Goal: Task Accomplishment & Management: Use online tool/utility

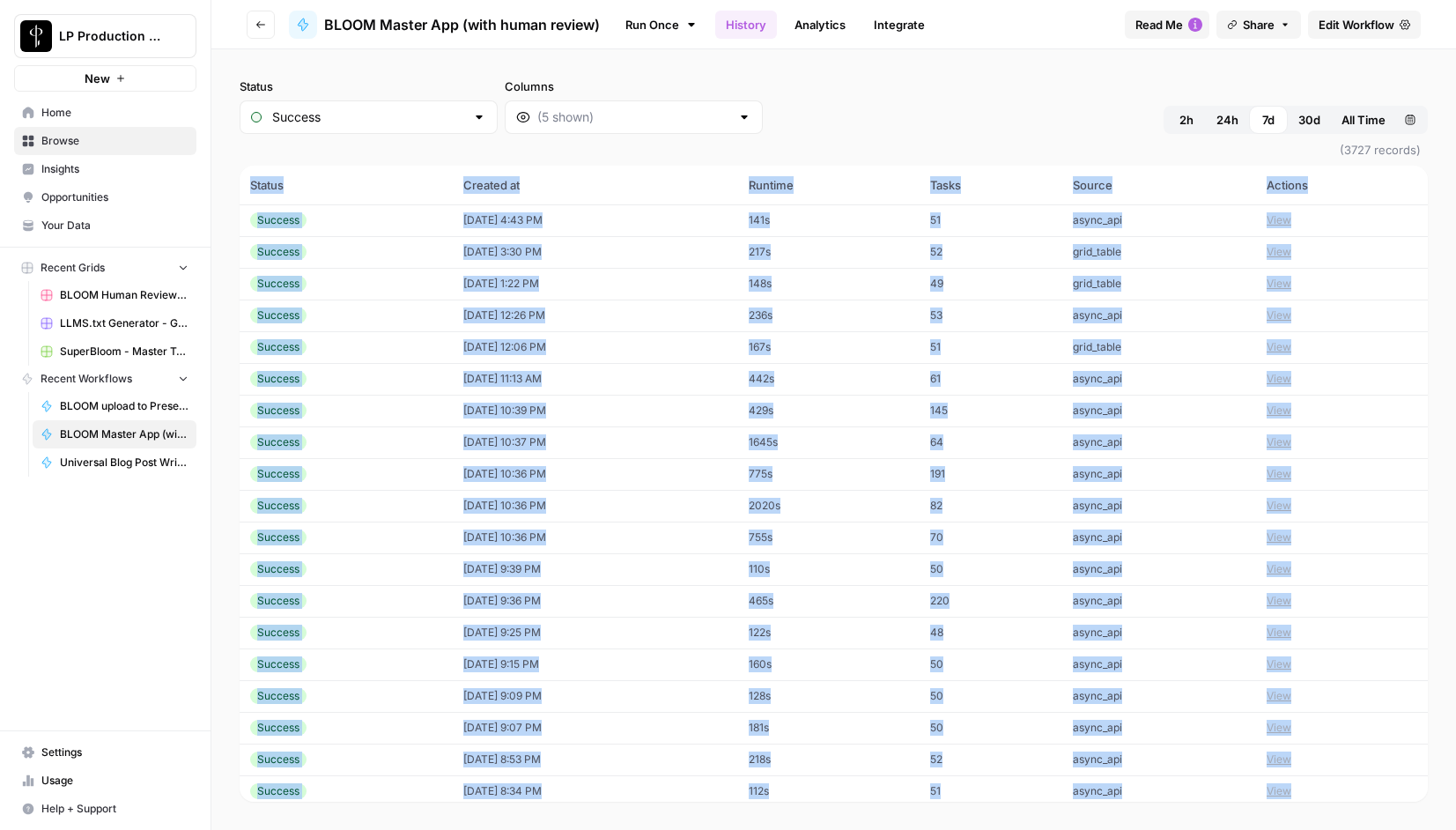
scroll to position [2315, 0]
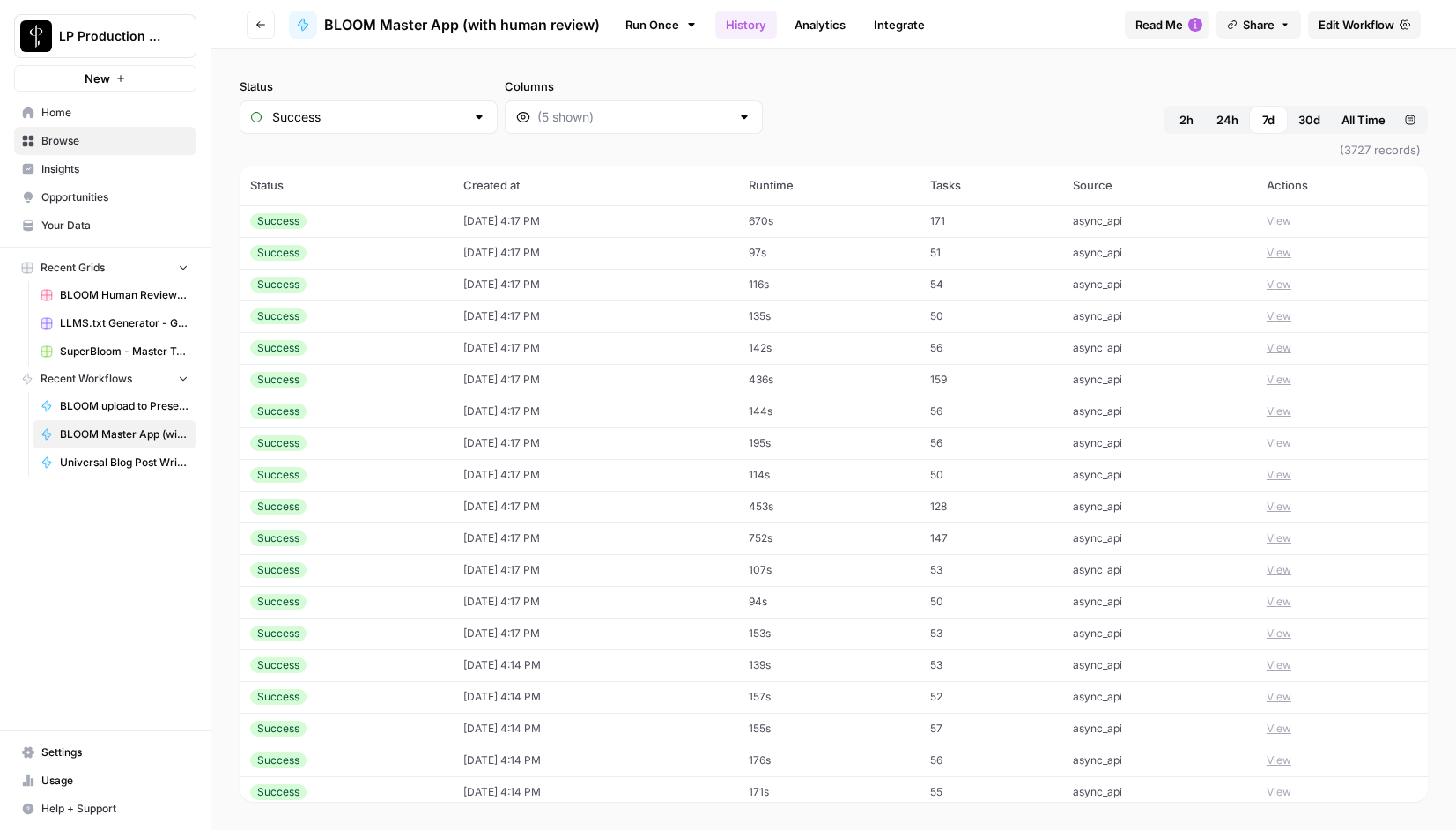
click at [911, 106] on div "Status Success Columns 2h 24h 7d 30d All Time Custom range" at bounding box center [833, 106] width 1189 height 57
click at [87, 138] on span "Browse" at bounding box center [115, 140] width 147 height 16
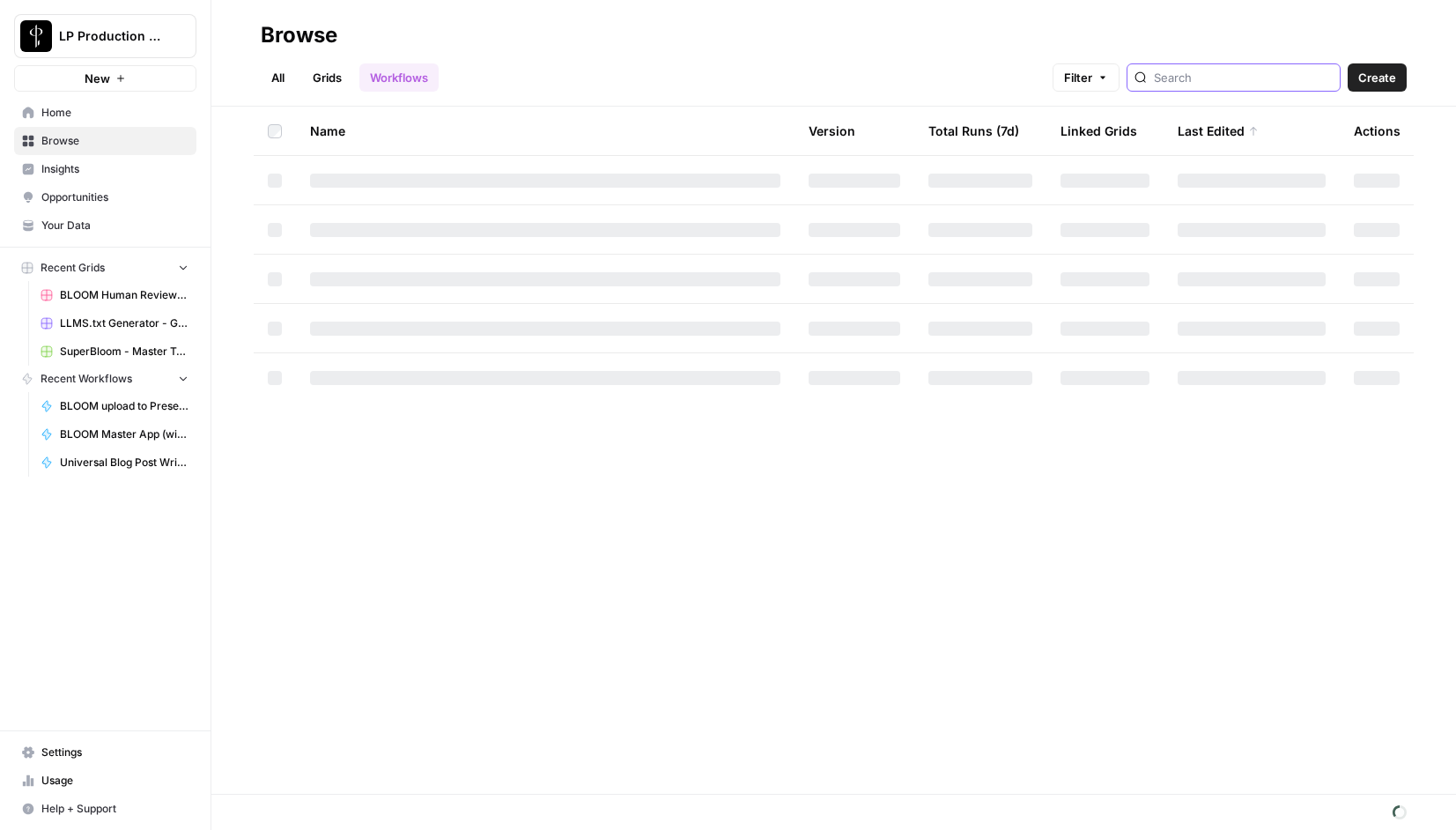
click at [1257, 80] on input "search" at bounding box center [1243, 77] width 179 height 18
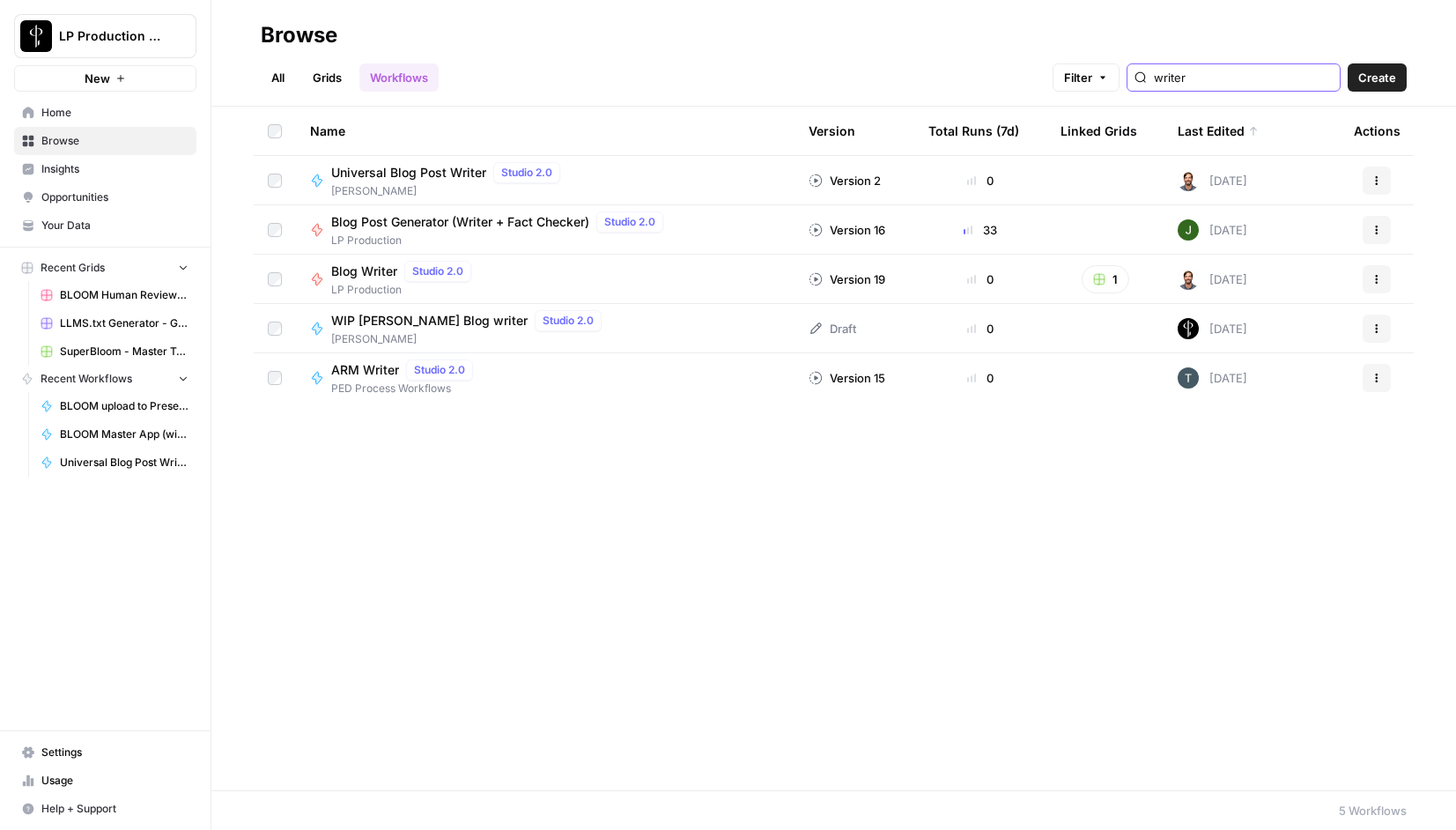
type input "writer"
click at [430, 162] on div "Universal Blog Post Writer Studio 2.0" at bounding box center [449, 172] width 236 height 21
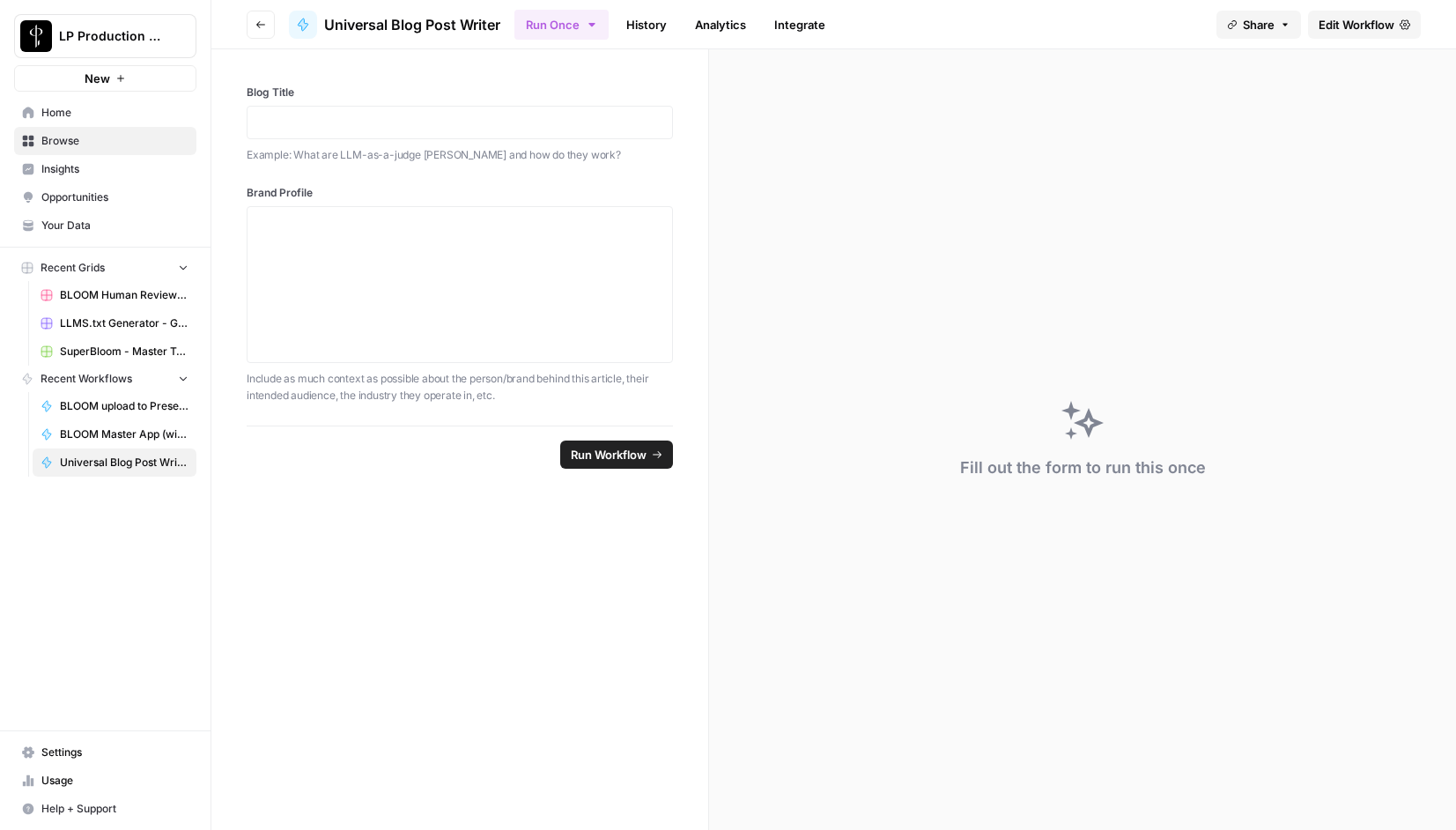
click at [1355, 18] on span "Edit Workflow" at bounding box center [1356, 24] width 75 height 18
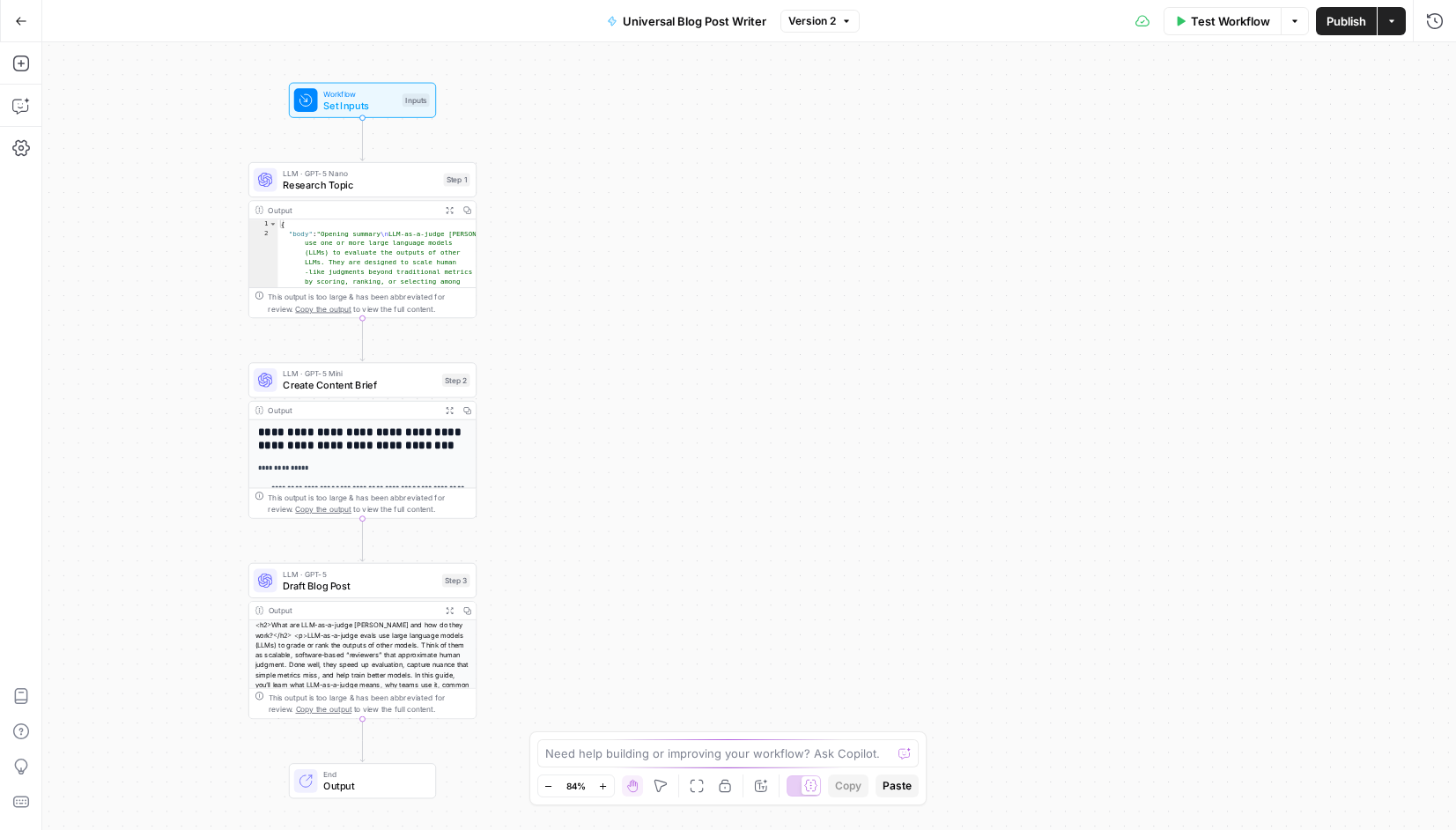
drag, startPoint x: 559, startPoint y: 341, endPoint x: 172, endPoint y: 346, distance: 387.0
click at [172, 346] on div "Workflow Set Inputs Inputs LLM · GPT-5 Nano Research Topic Step 1 Output Expand…" at bounding box center [749, 436] width 1414 height 788
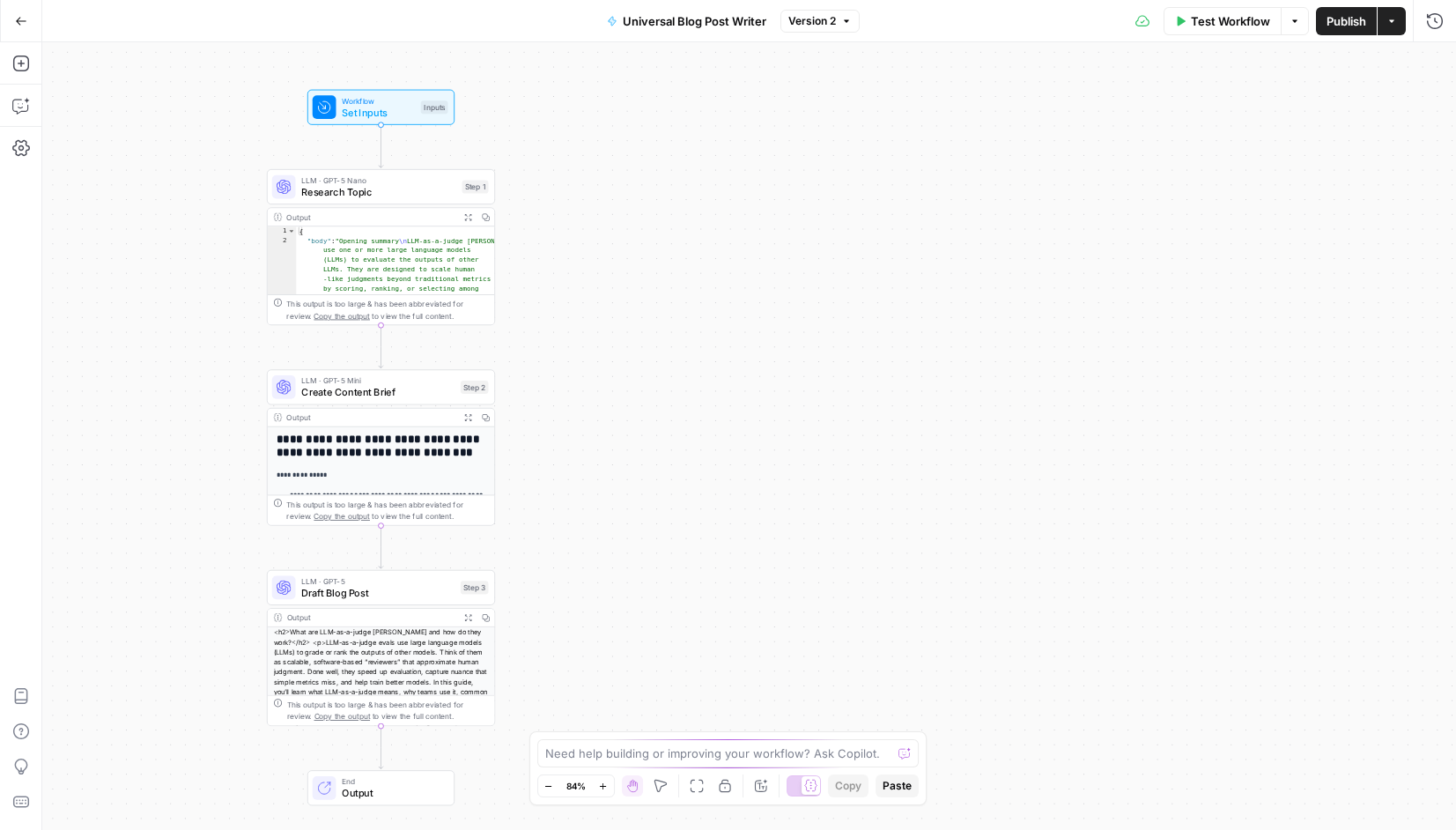
drag, startPoint x: 607, startPoint y: 243, endPoint x: 625, endPoint y: 251, distance: 19.7
click at [625, 251] on div "Workflow Set Inputs Inputs LLM · GPT-5 Nano Research Topic Step 1 Output Expand…" at bounding box center [749, 436] width 1414 height 788
click at [30, 20] on button "Go Back" at bounding box center [22, 22] width 32 height 32
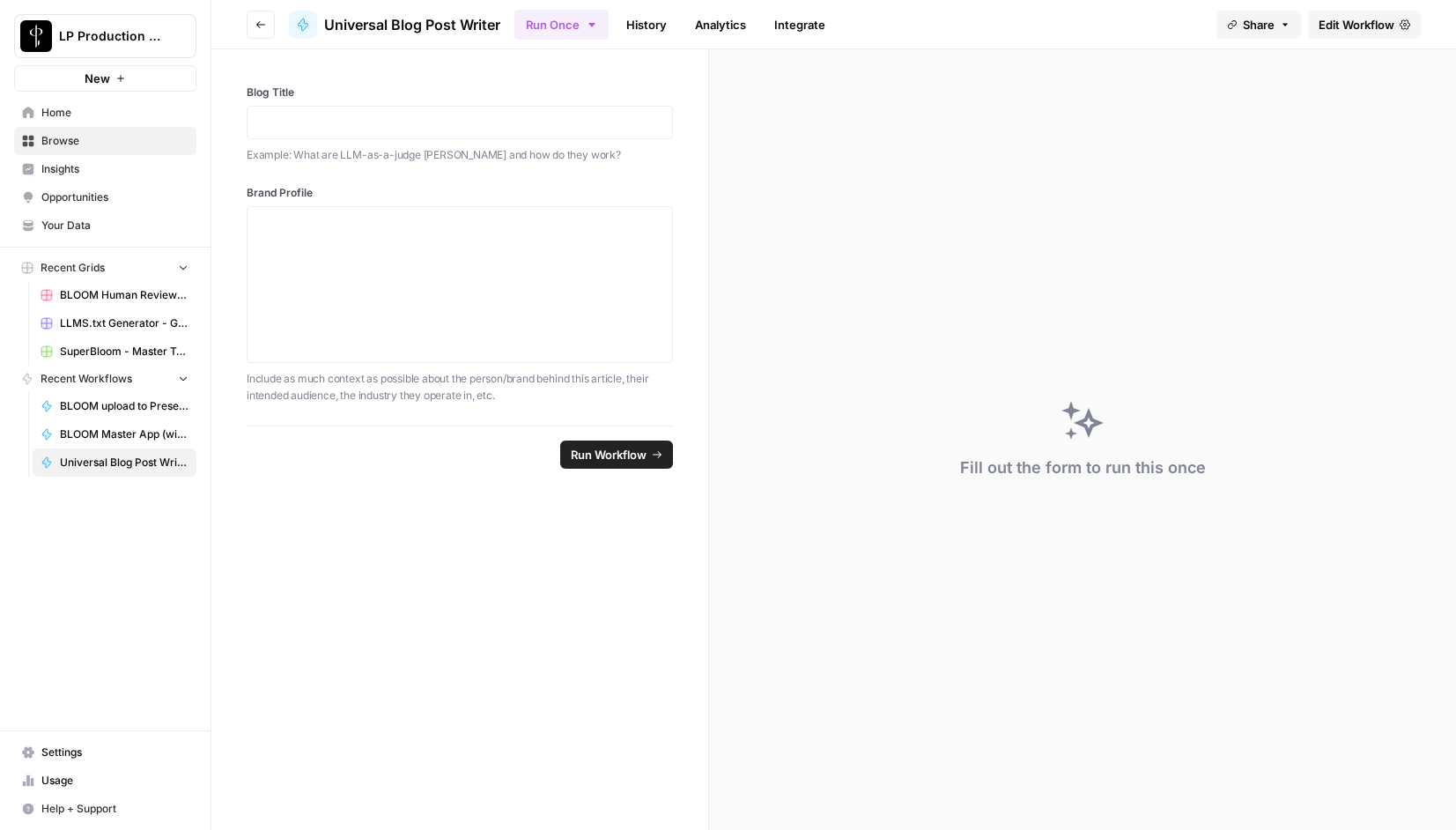
click at [258, 25] on icon "button" at bounding box center [260, 24] width 10 height 10
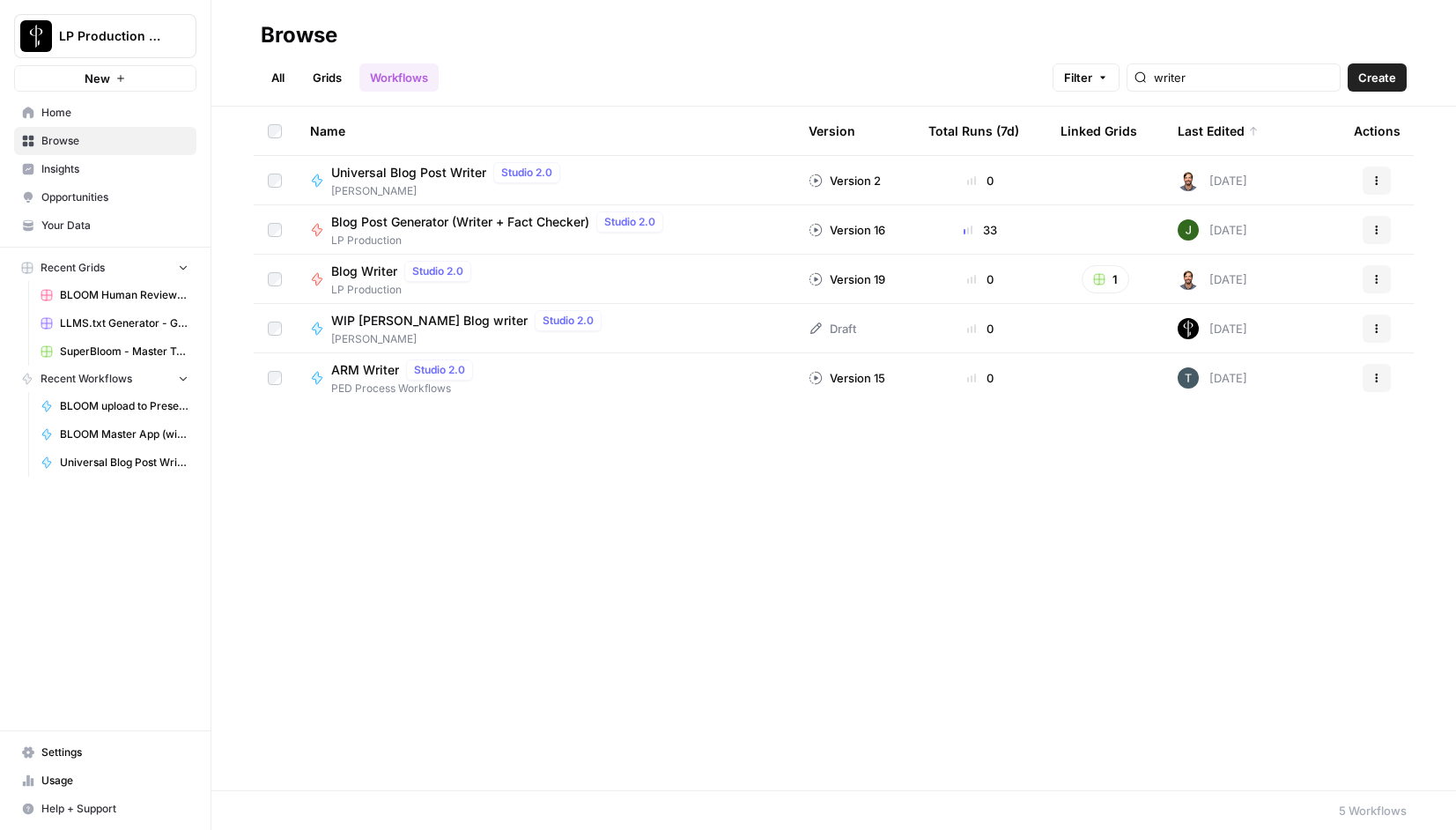
click at [405, 226] on span "Blog Post Generator (Writer + Fact Checker)" at bounding box center [461, 221] width 258 height 18
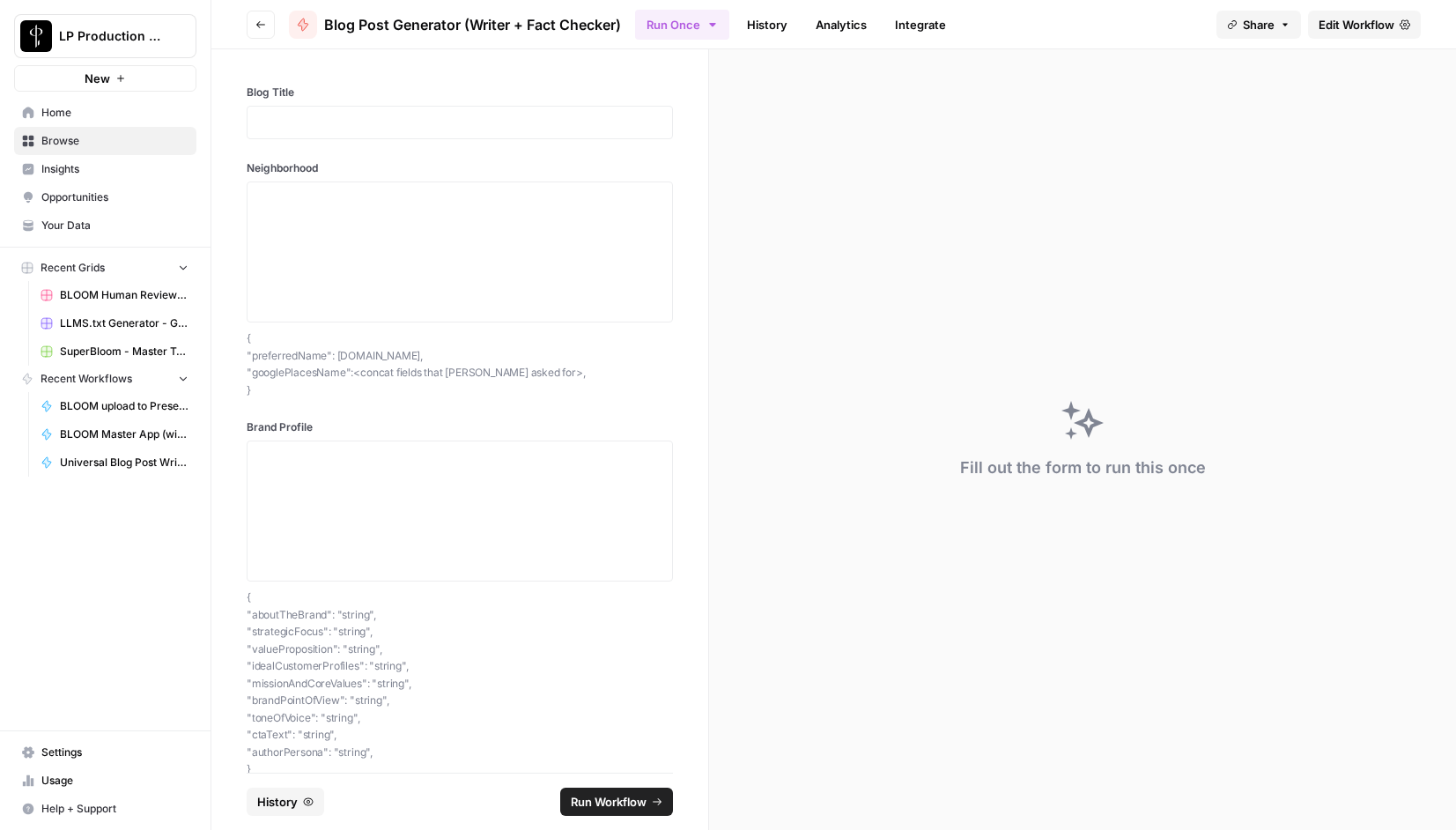
click at [1354, 20] on span "Edit Workflow" at bounding box center [1356, 24] width 75 height 18
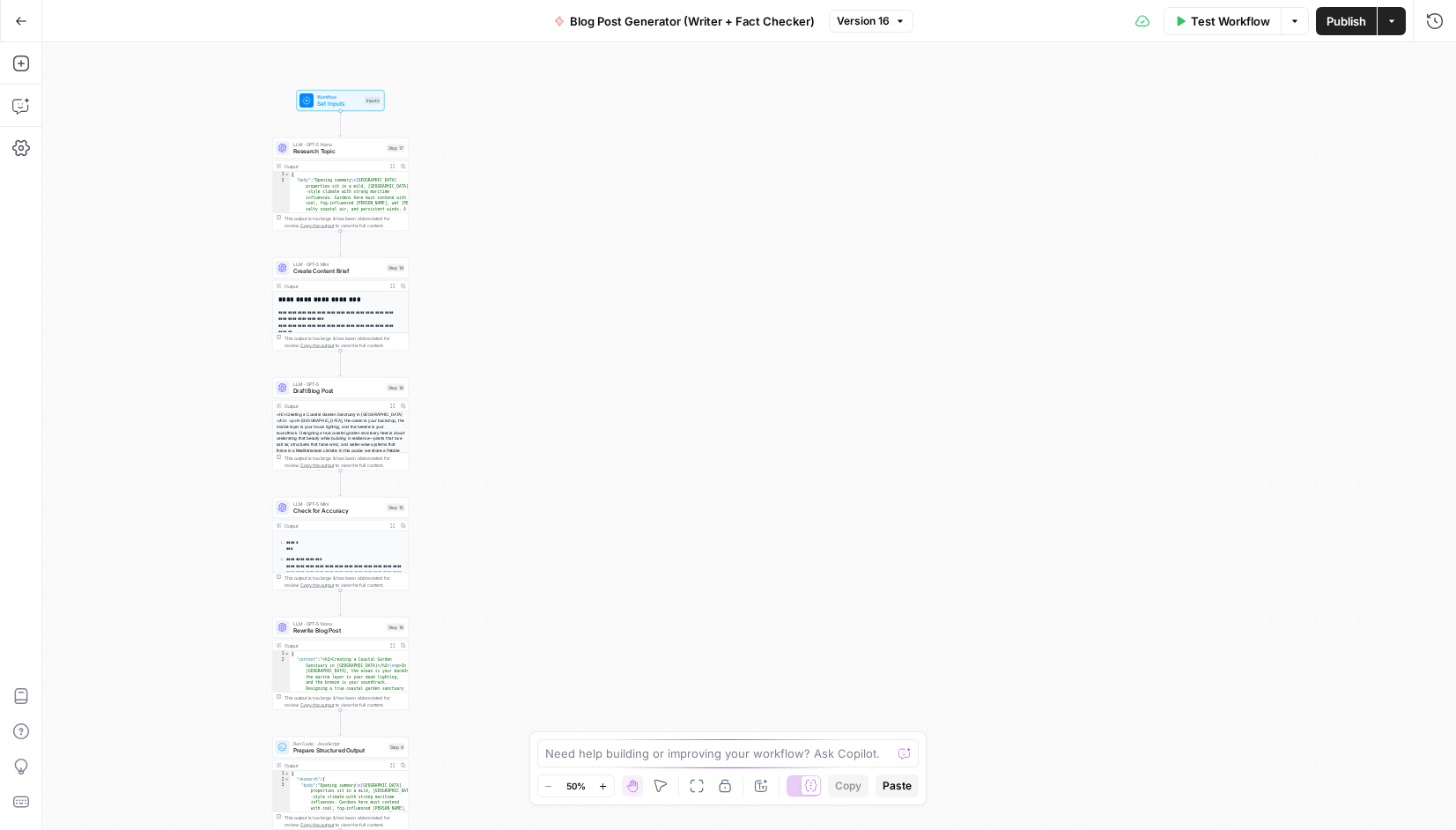
drag, startPoint x: 538, startPoint y: 271, endPoint x: 129, endPoint y: 319, distance: 411.8
click at [129, 319] on div "Workflow Set Inputs Inputs LLM · GPT-5 Nano Research Topic Step 17 Output Expan…" at bounding box center [749, 436] width 1414 height 788
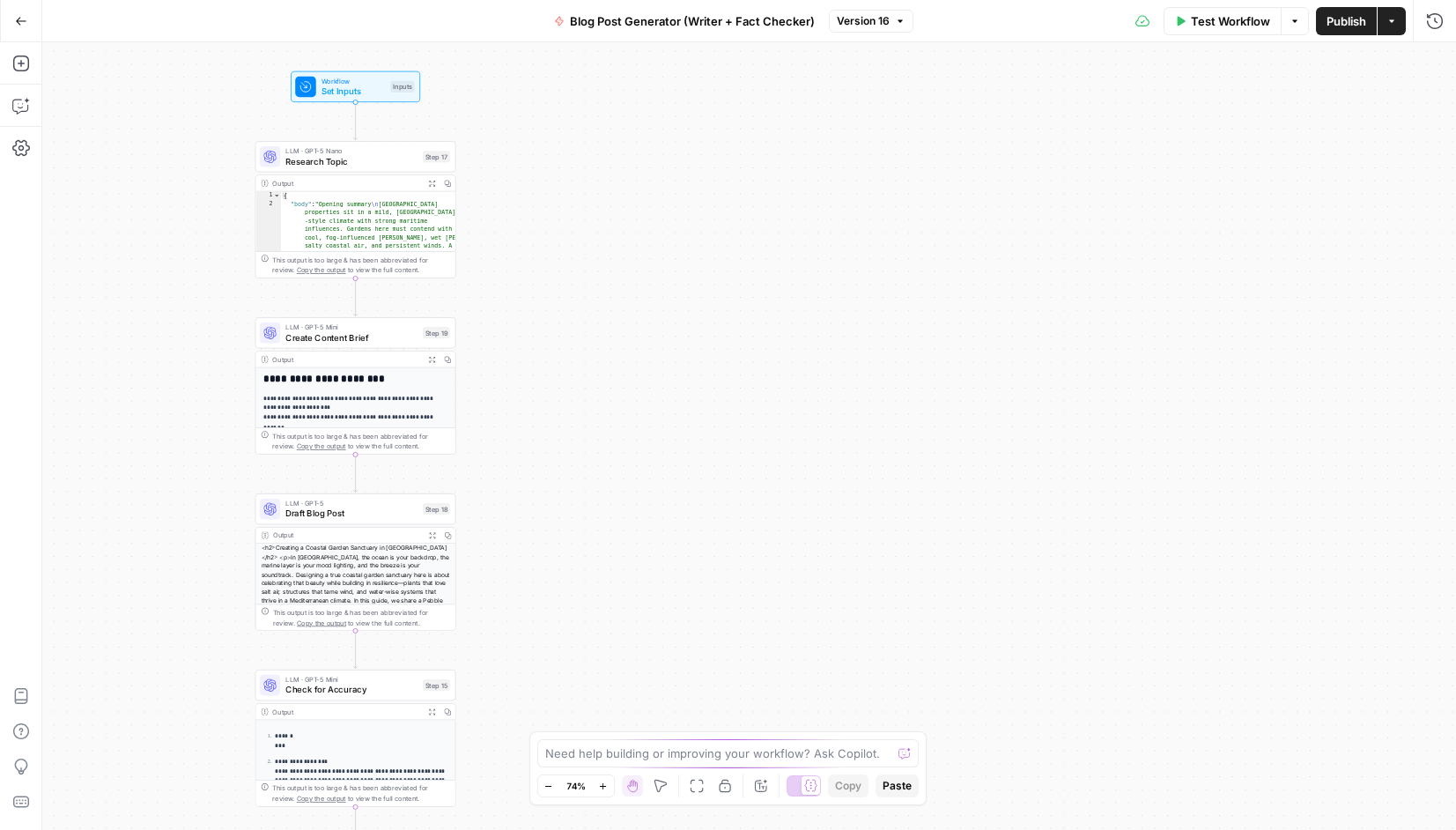
drag, startPoint x: 236, startPoint y: 173, endPoint x: 152, endPoint y: 263, distance: 123.1
click at [152, 263] on div "Workflow Set Inputs Inputs LLM · GPT-5 Nano Research Topic Step 17 Output Expan…" at bounding box center [749, 436] width 1414 height 788
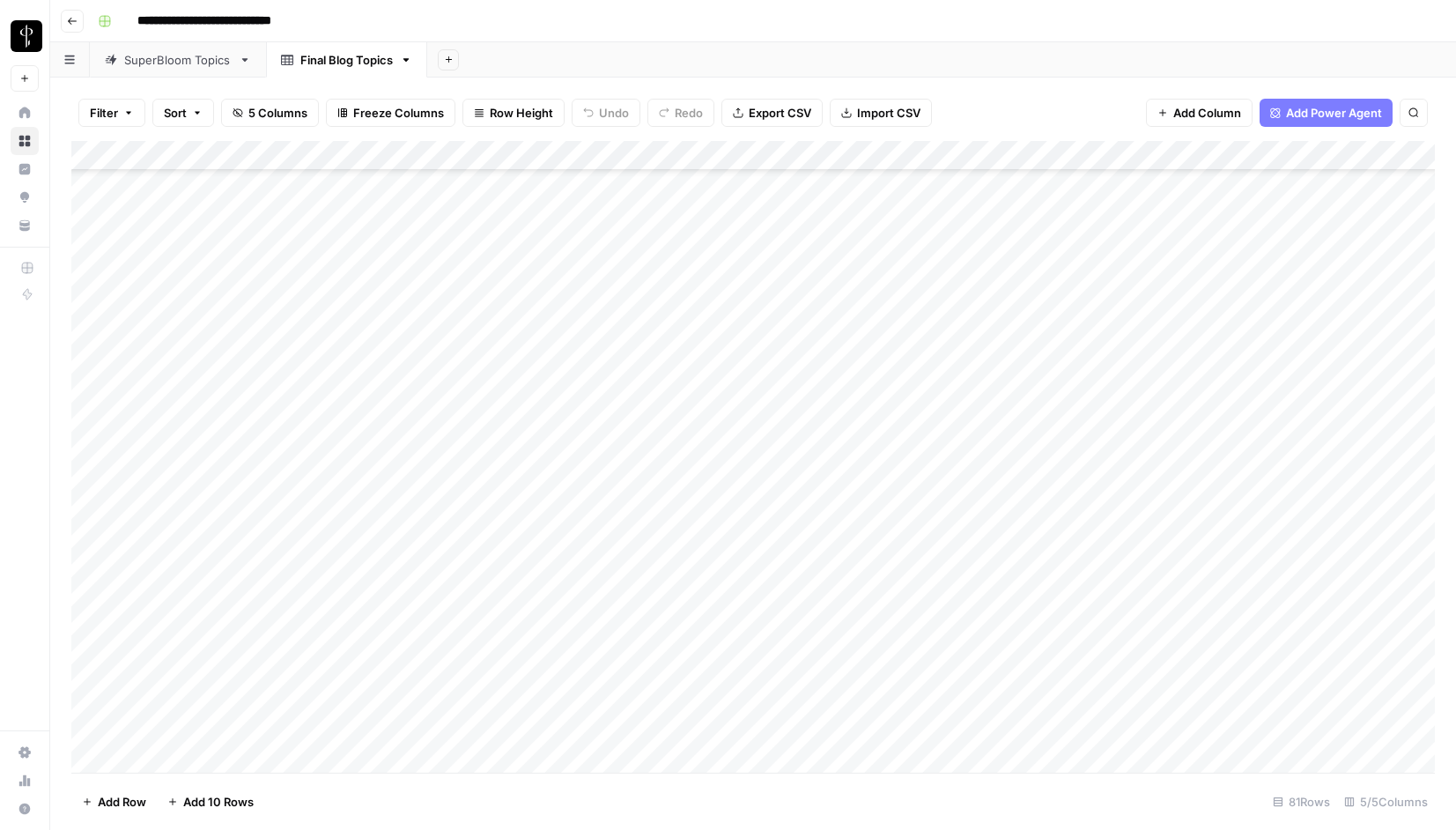
scroll to position [1057, 0]
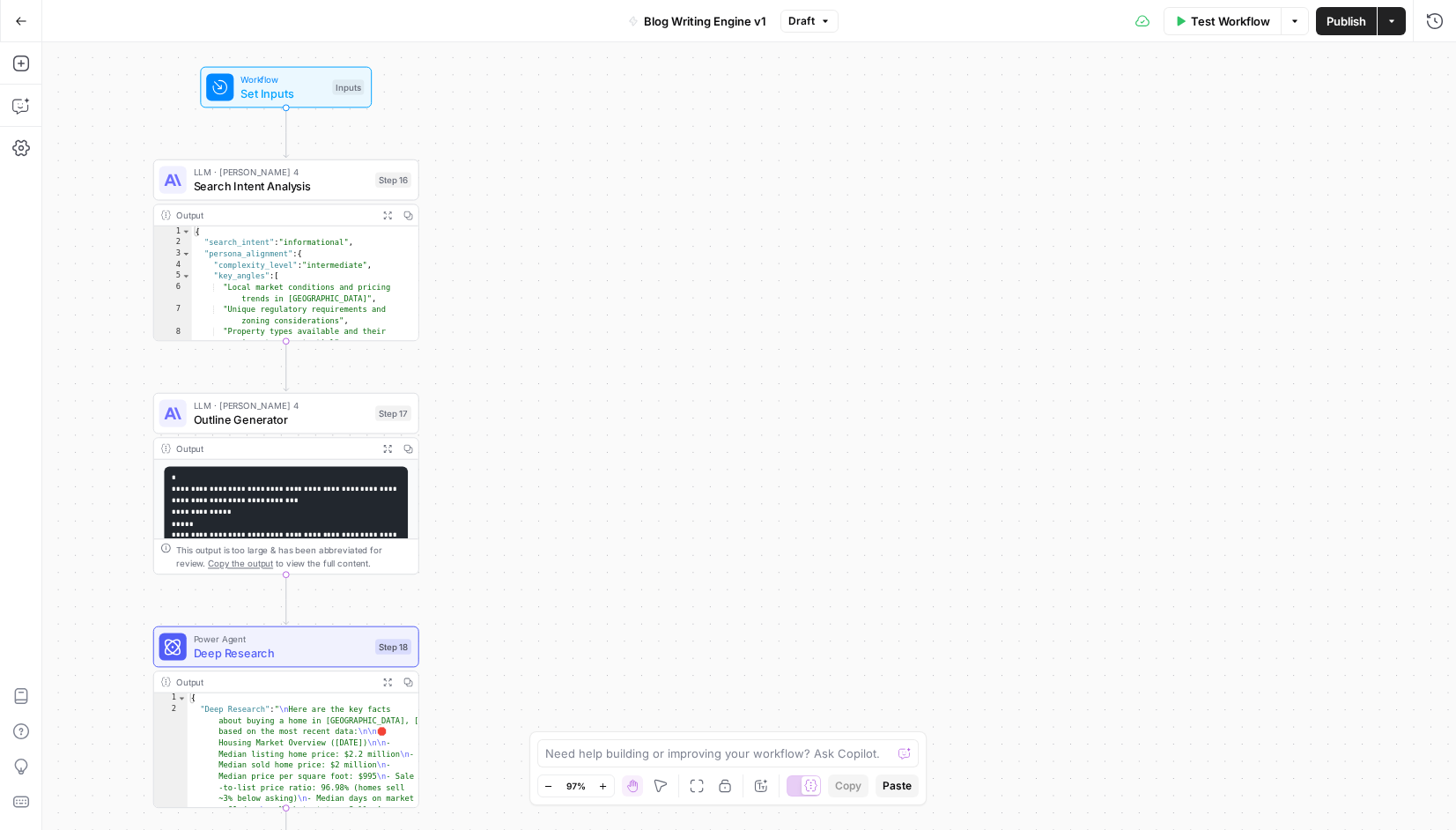
drag, startPoint x: 0, startPoint y: 0, endPoint x: 660, endPoint y: 334, distance: 739.7
click at [660, 334] on div "Workflow Set Inputs Inputs LLM · Claude Sonnet 4 Search Intent Analysis Step 16…" at bounding box center [749, 436] width 1414 height 788
